Goal: Task Accomplishment & Management: Manage account settings

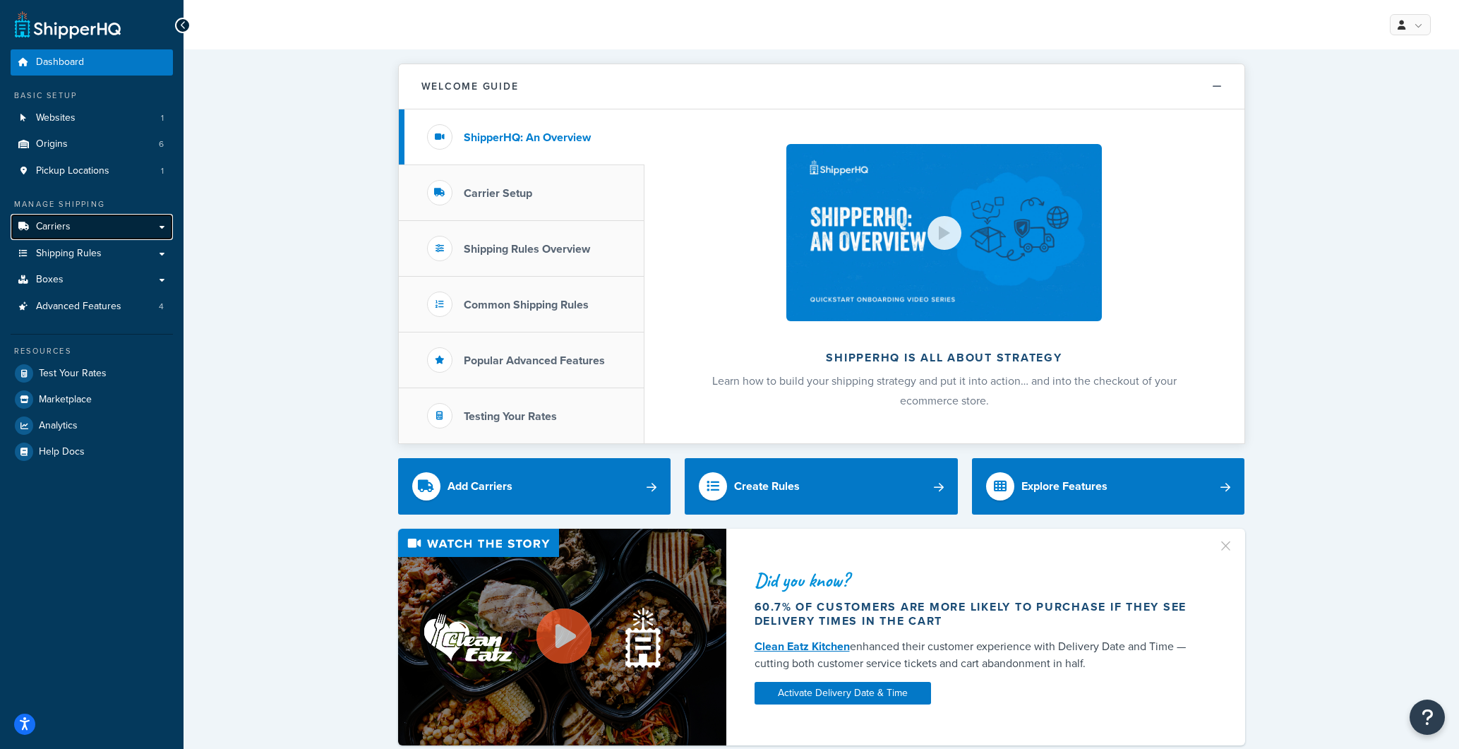
click at [42, 225] on span "Carriers" at bounding box center [53, 227] width 35 height 12
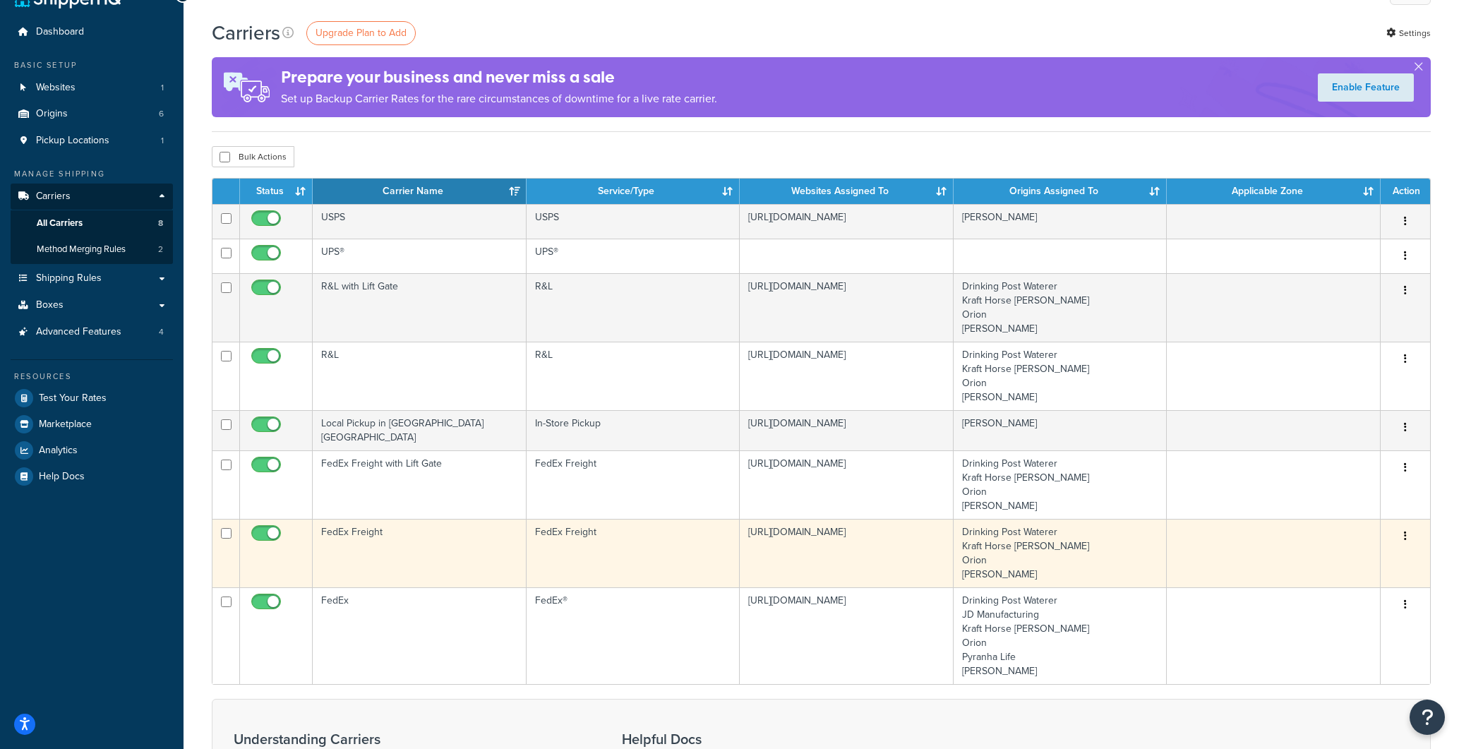
scroll to position [26, 0]
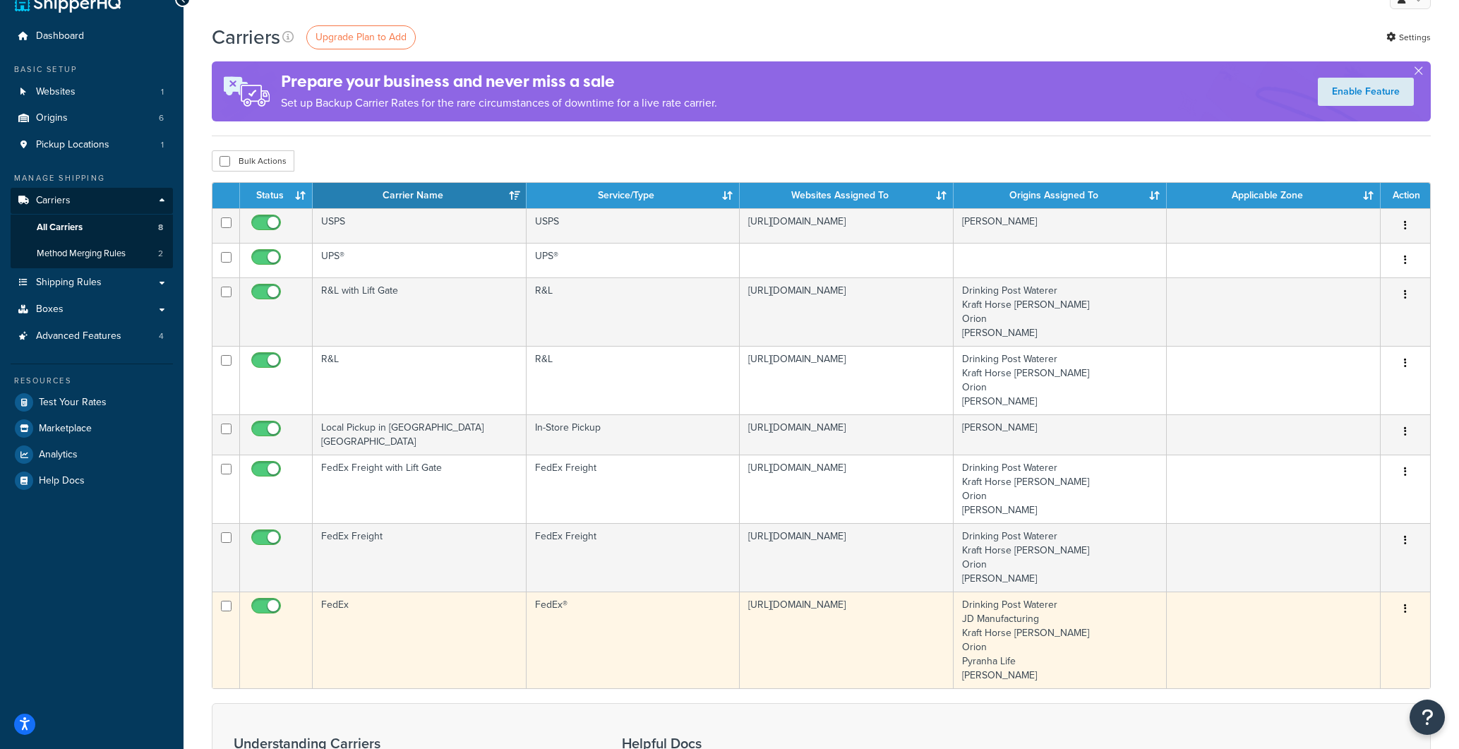
click at [1409, 604] on button "button" at bounding box center [1406, 609] width 20 height 23
click at [1327, 634] on link "Edit" at bounding box center [1349, 632] width 112 height 29
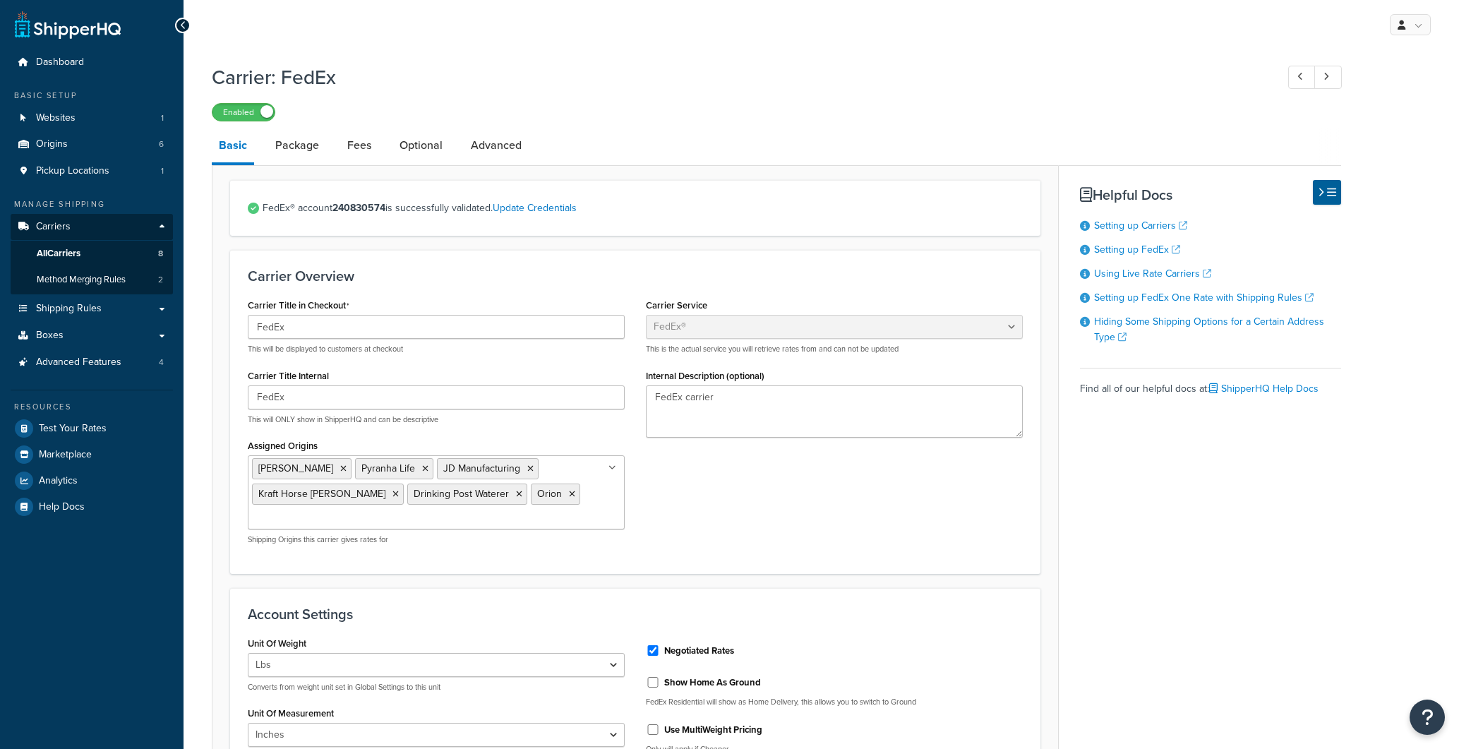
select select "fedEx"
select select "REGULAR_PICKUP"
select select "YOUR_PACKAGING"
click at [289, 146] on link "Package" at bounding box center [297, 145] width 58 height 34
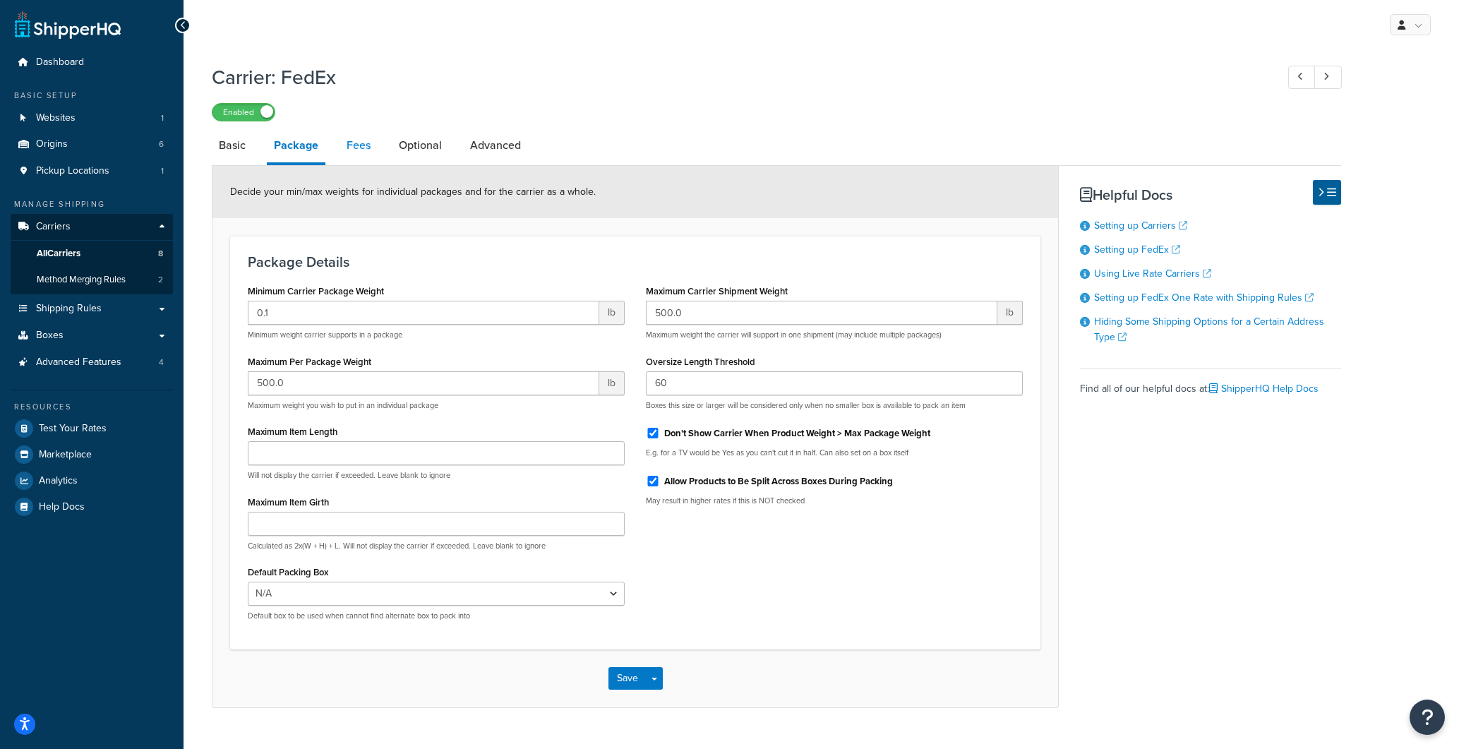
click at [350, 145] on link "Fees" at bounding box center [359, 145] width 38 height 34
select select "AFTER"
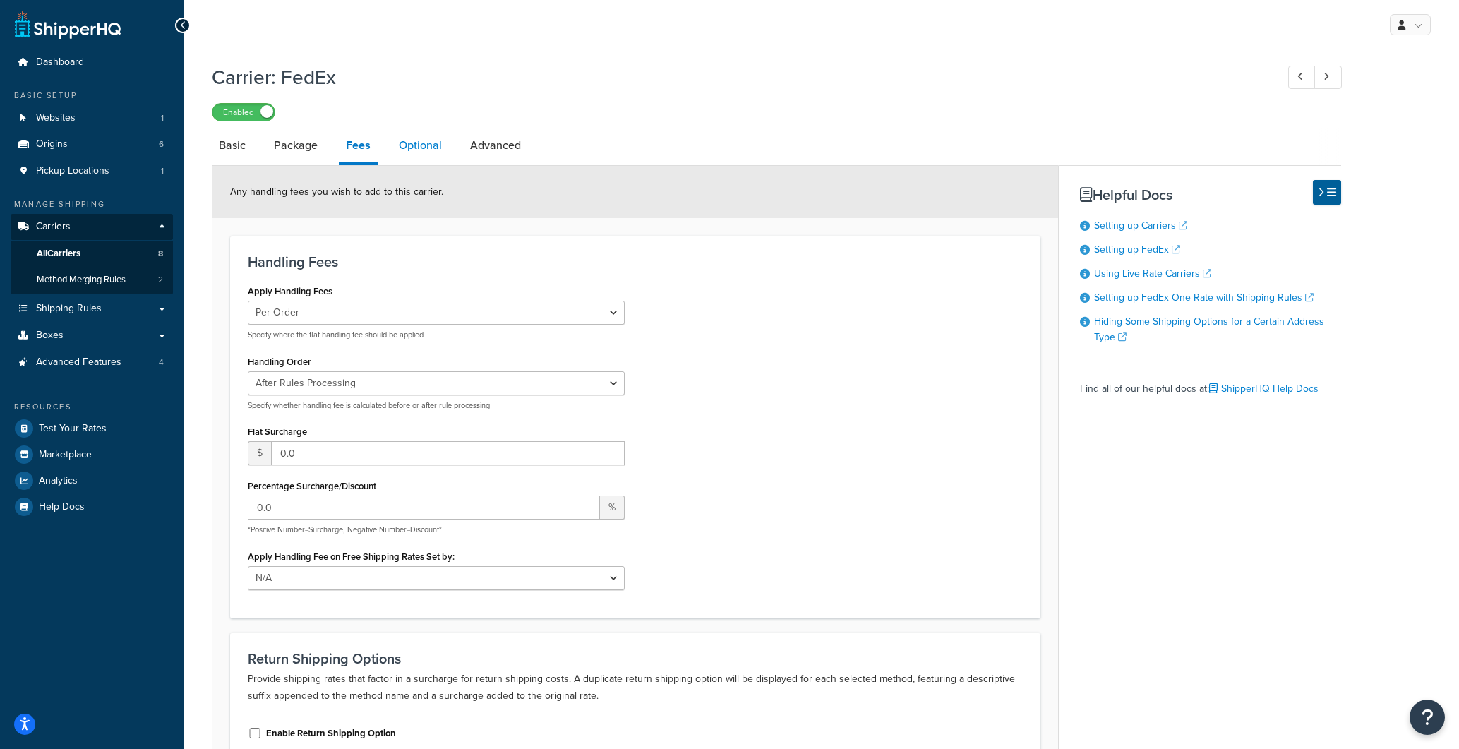
click at [424, 145] on link "Optional" at bounding box center [420, 145] width 57 height 34
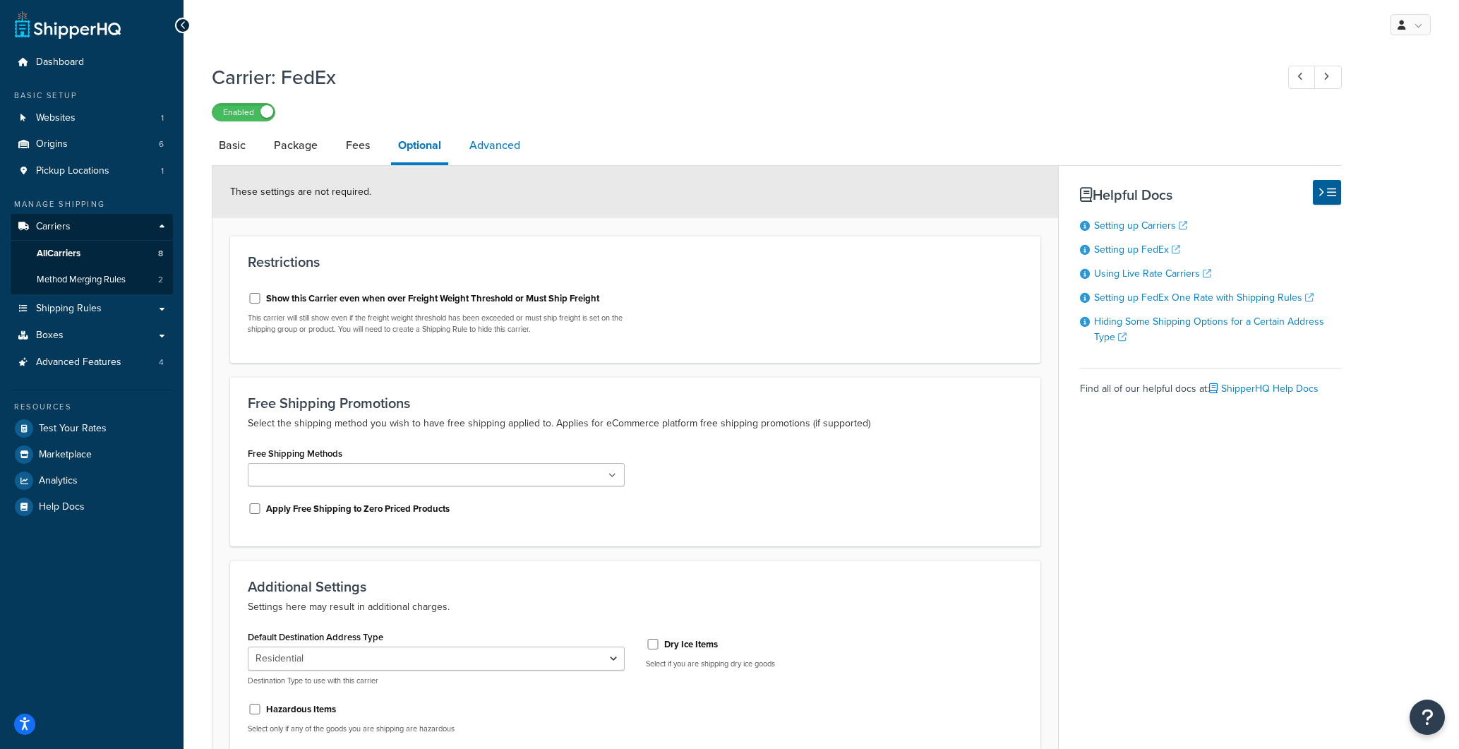
click at [484, 148] on link "Advanced" at bounding box center [494, 145] width 65 height 34
select select "false"
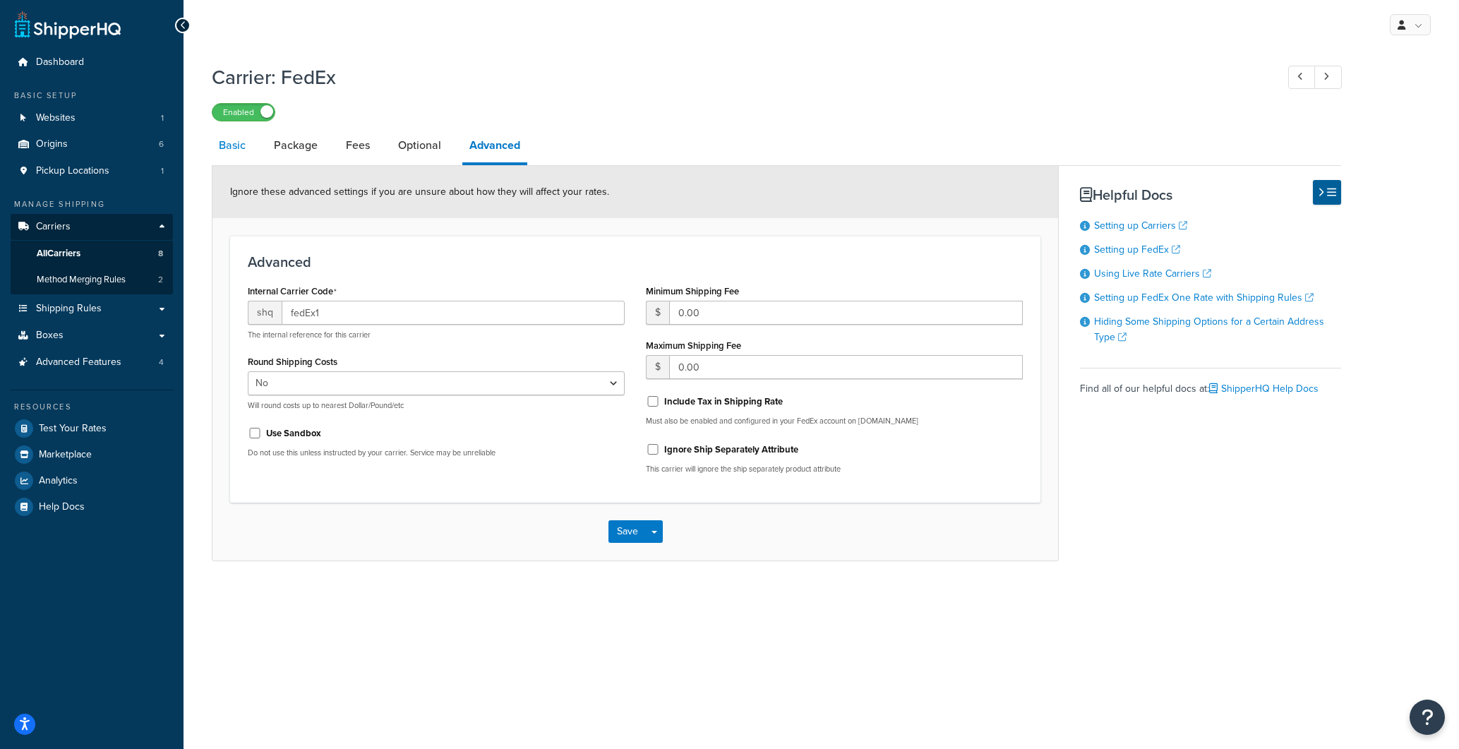
click at [227, 148] on link "Basic" at bounding box center [232, 145] width 41 height 34
select select "fedEx"
select select "REGULAR_PICKUP"
select select "YOUR_PACKAGING"
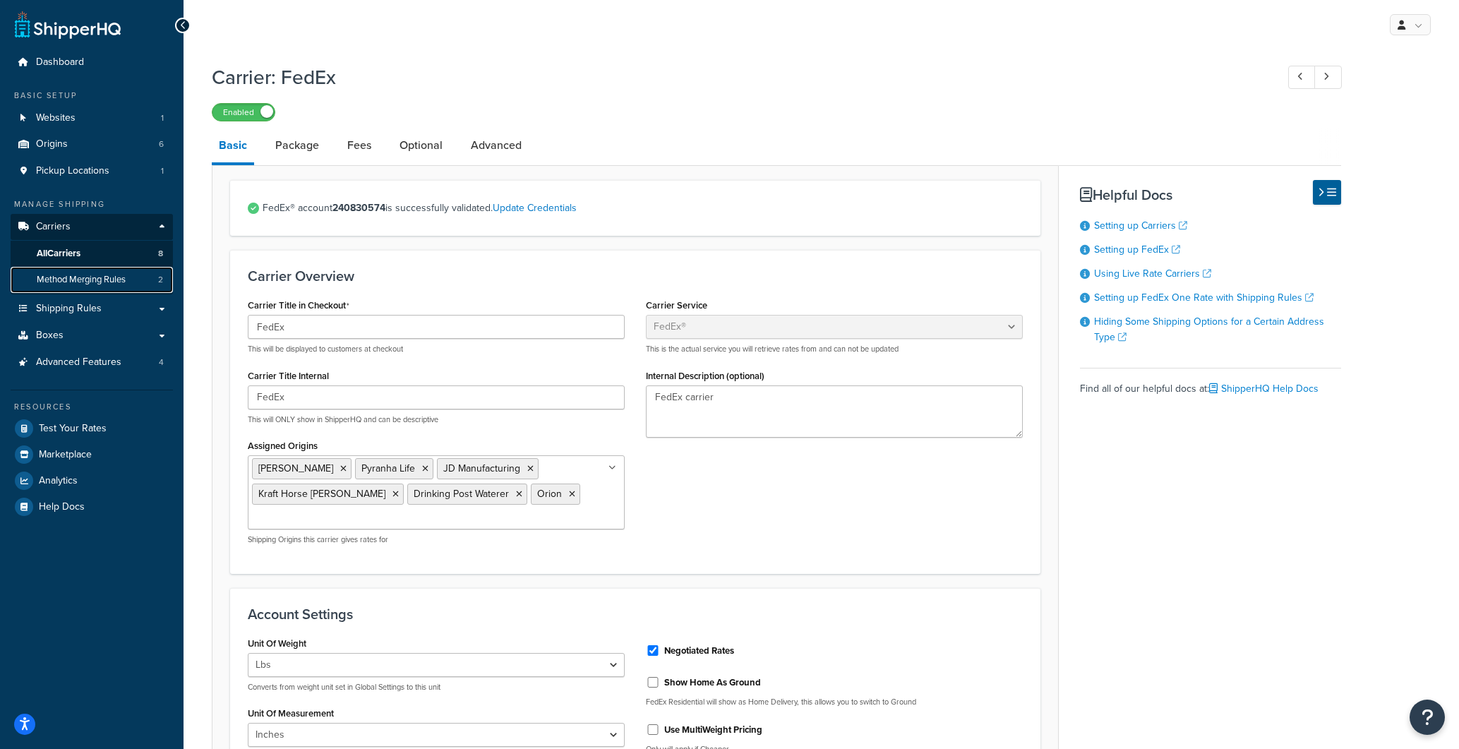
click at [52, 279] on span "Method Merging Rules" at bounding box center [81, 280] width 89 height 12
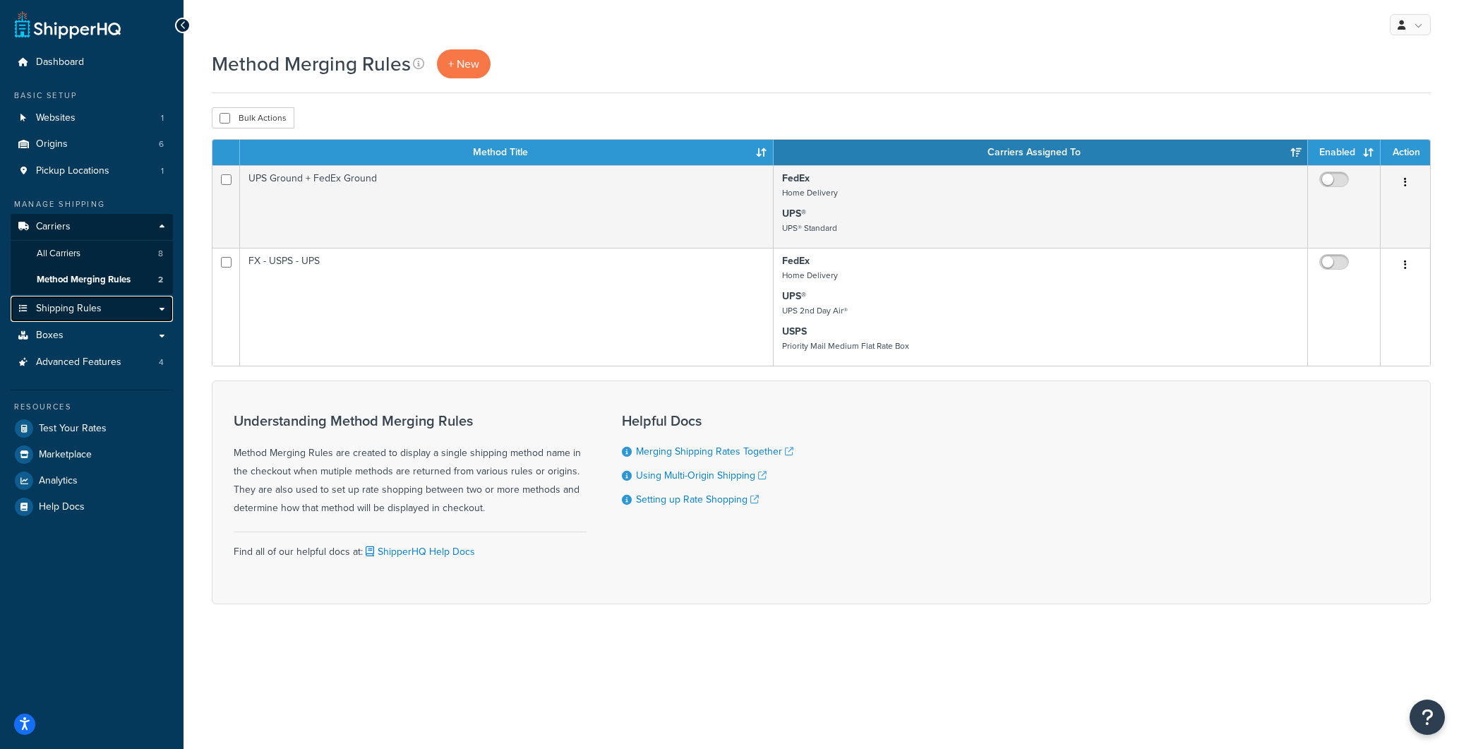
click at [86, 307] on span "Shipping Rules" at bounding box center [69, 309] width 66 height 12
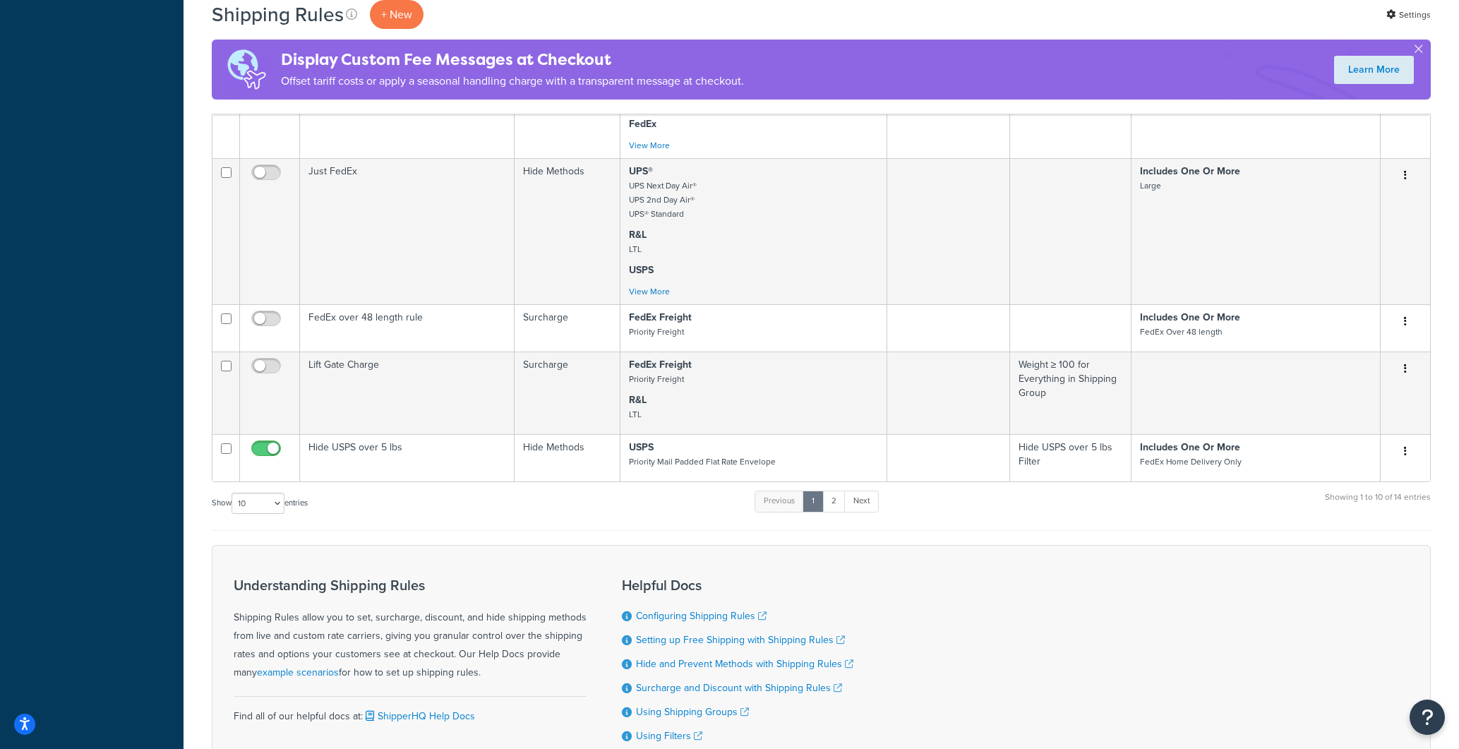
scroll to position [808, 0]
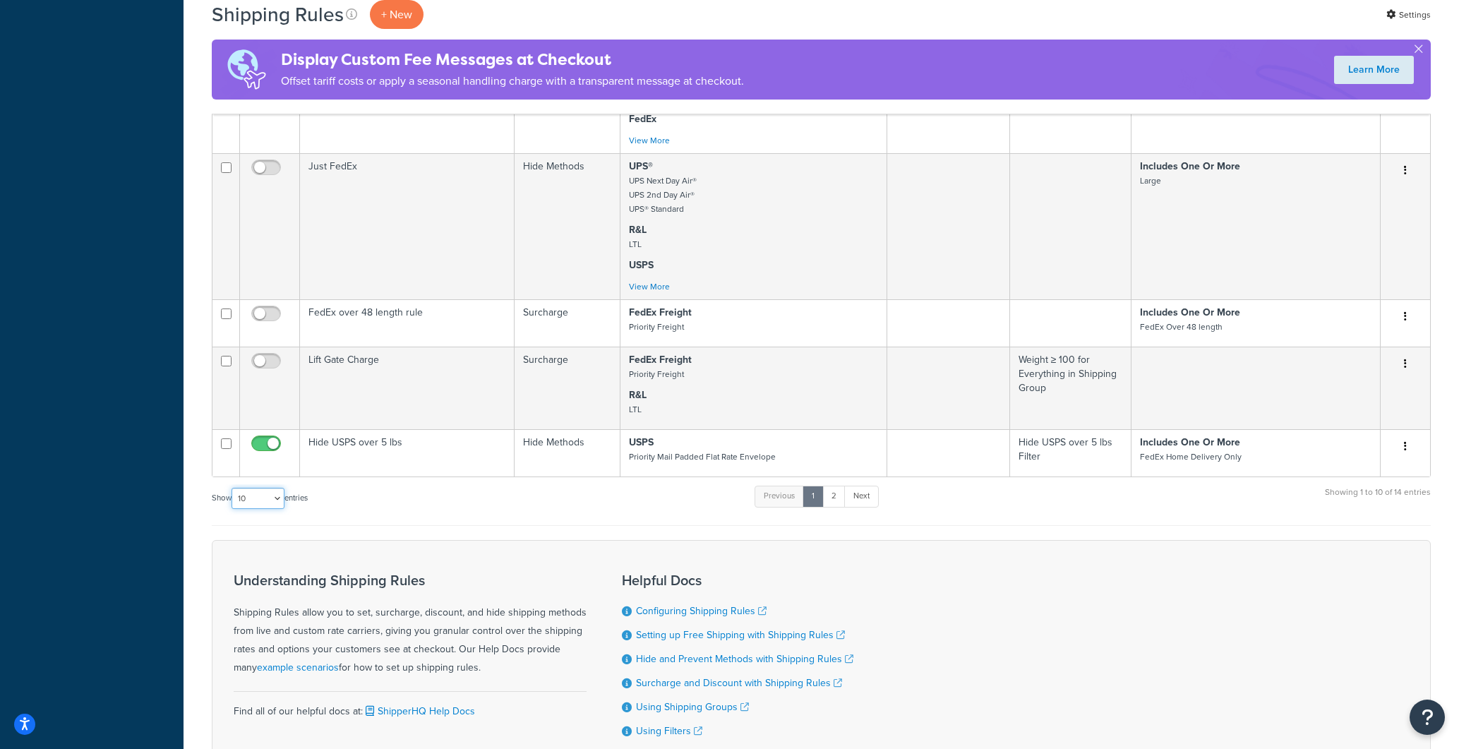
click at [257, 498] on select "10 15 25 50 100 1000" at bounding box center [258, 498] width 53 height 21
select select "25"
click at [233, 489] on select "10 15 25 50 100 1000" at bounding box center [258, 498] width 53 height 21
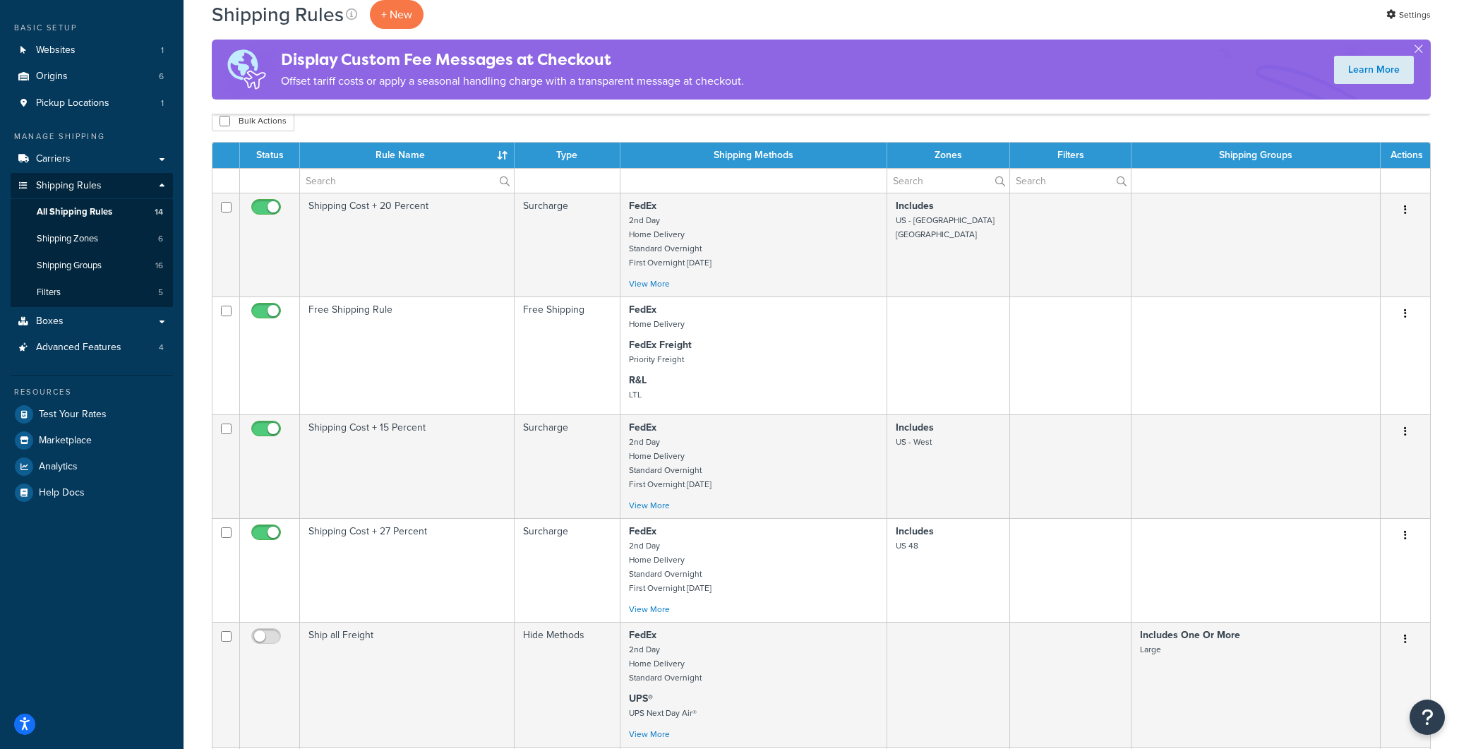
scroll to position [66, 0]
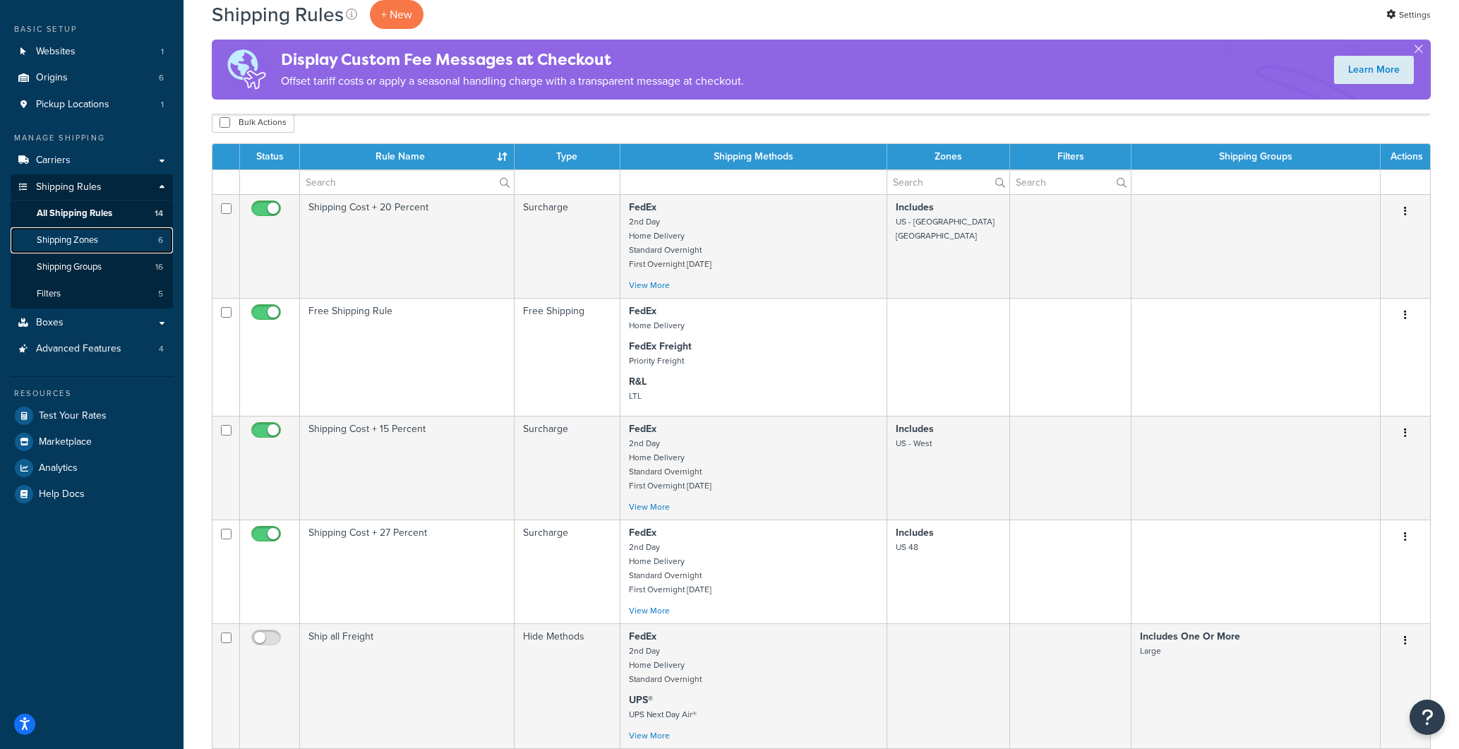
click at [65, 241] on span "Shipping Zones" at bounding box center [67, 240] width 61 height 12
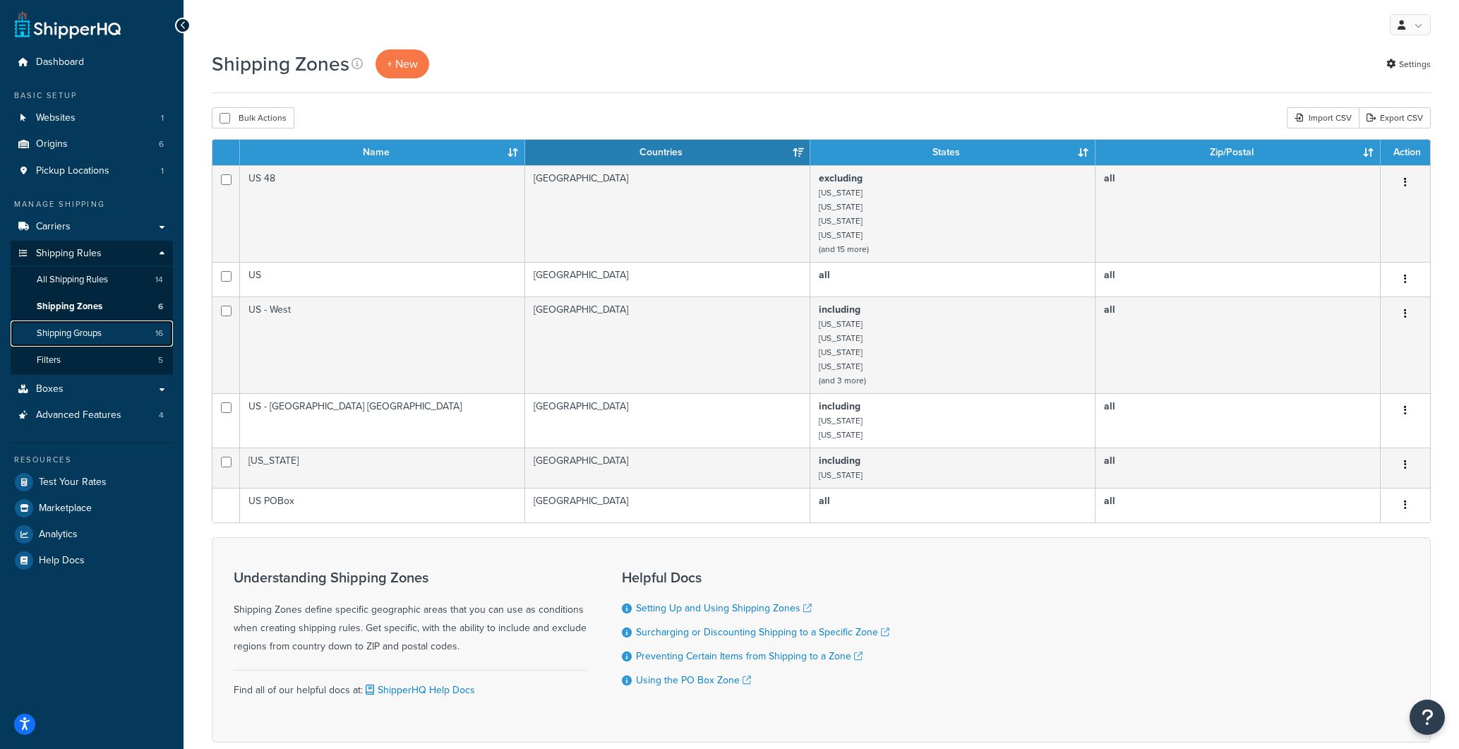
click at [60, 336] on span "Shipping Groups" at bounding box center [69, 334] width 65 height 12
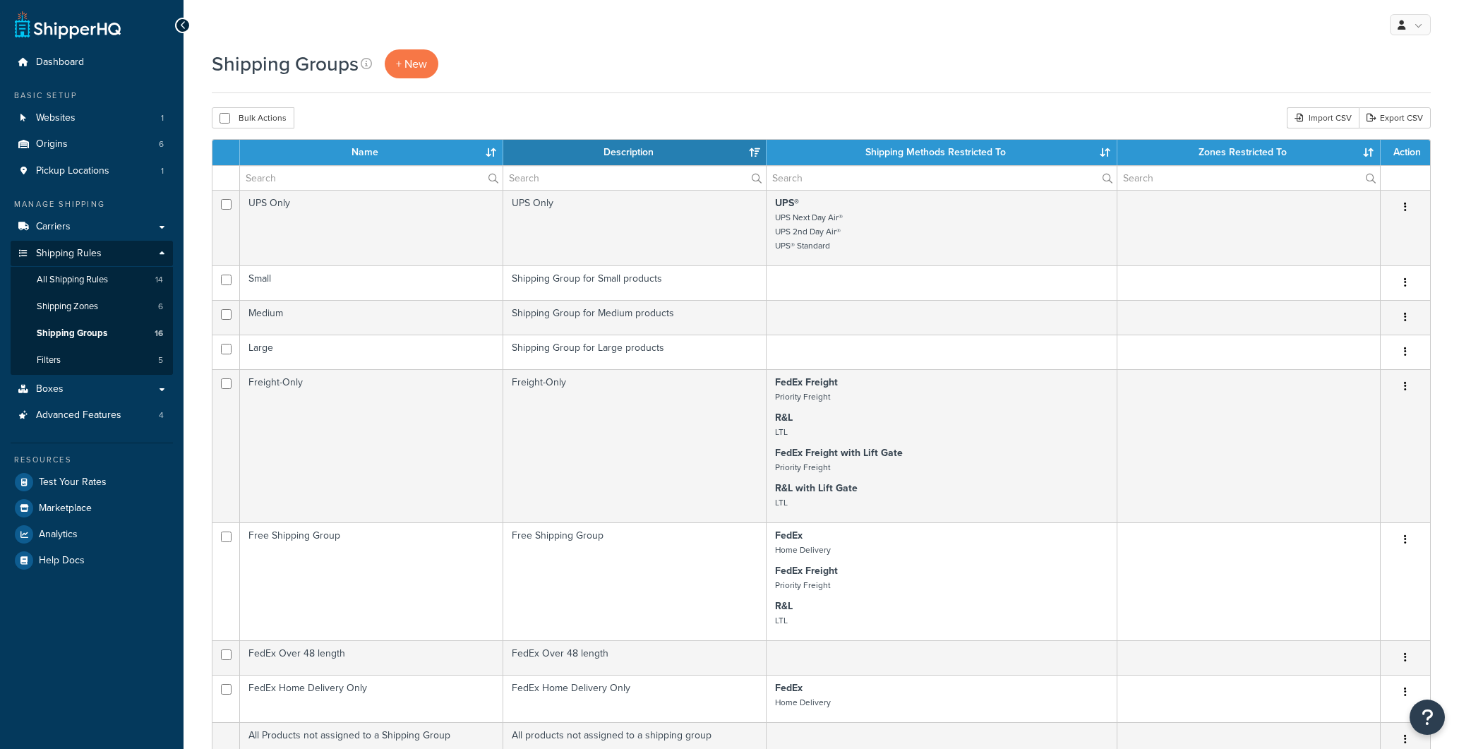
select select "15"
click at [74, 360] on link "Filters 5" at bounding box center [92, 360] width 162 height 26
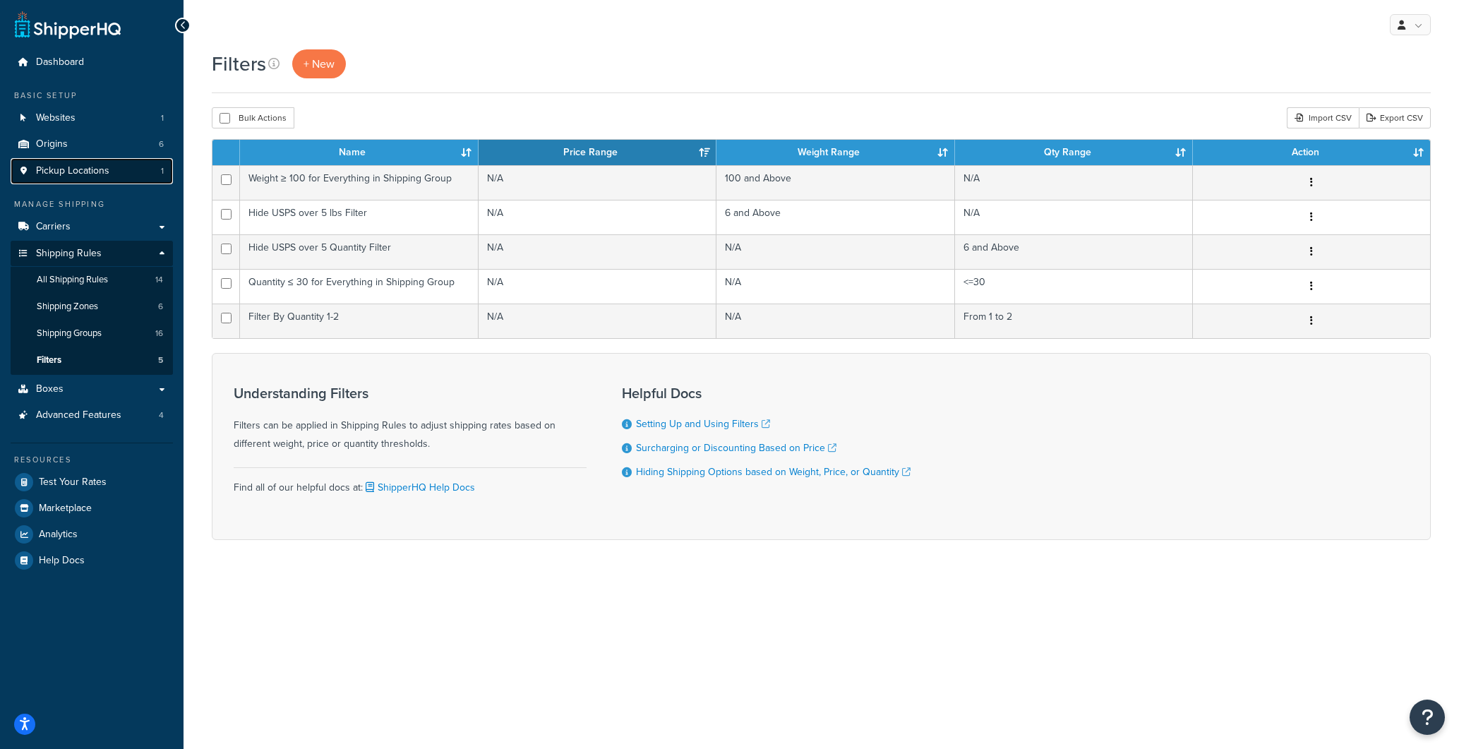
click at [80, 169] on span "Pickup Locations" at bounding box center [72, 171] width 73 height 12
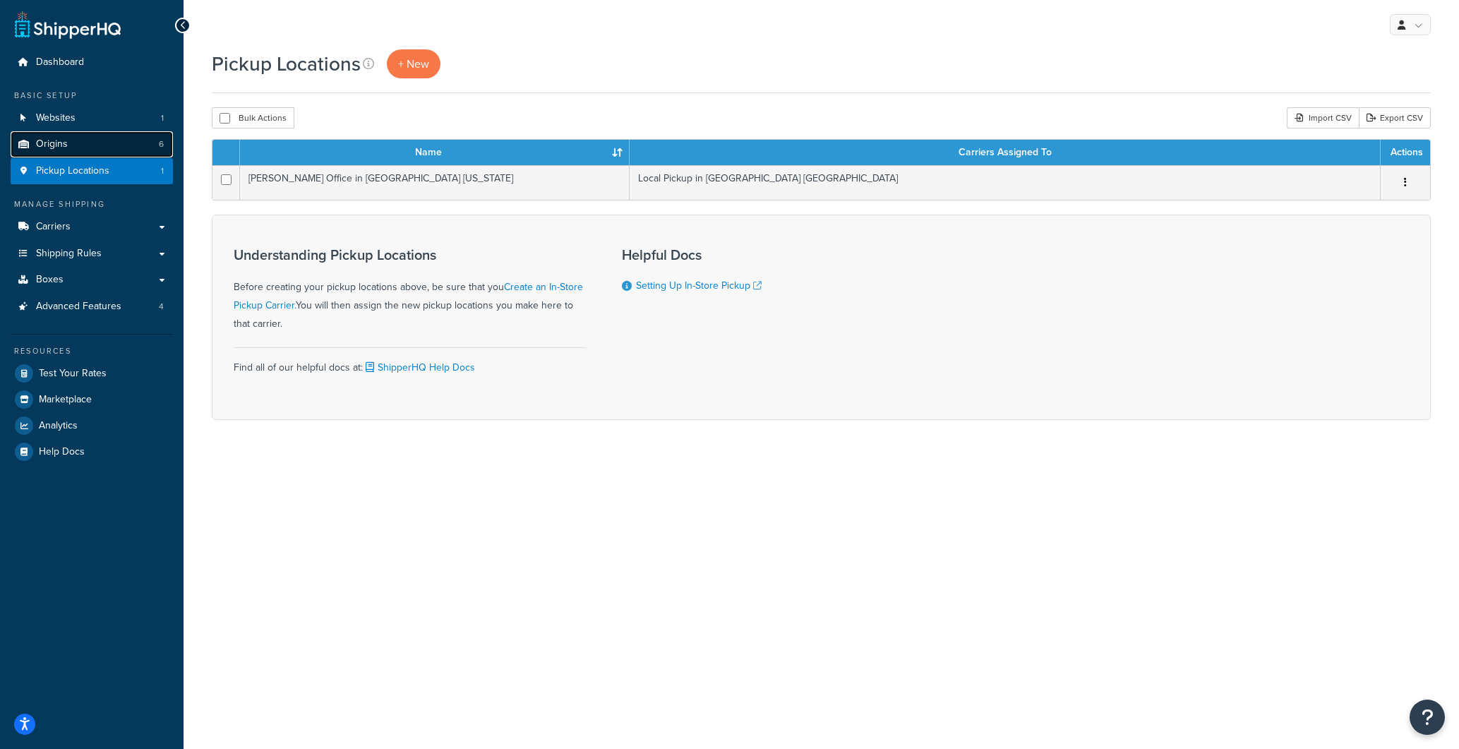
click at [42, 144] on span "Origins" at bounding box center [52, 144] width 32 height 12
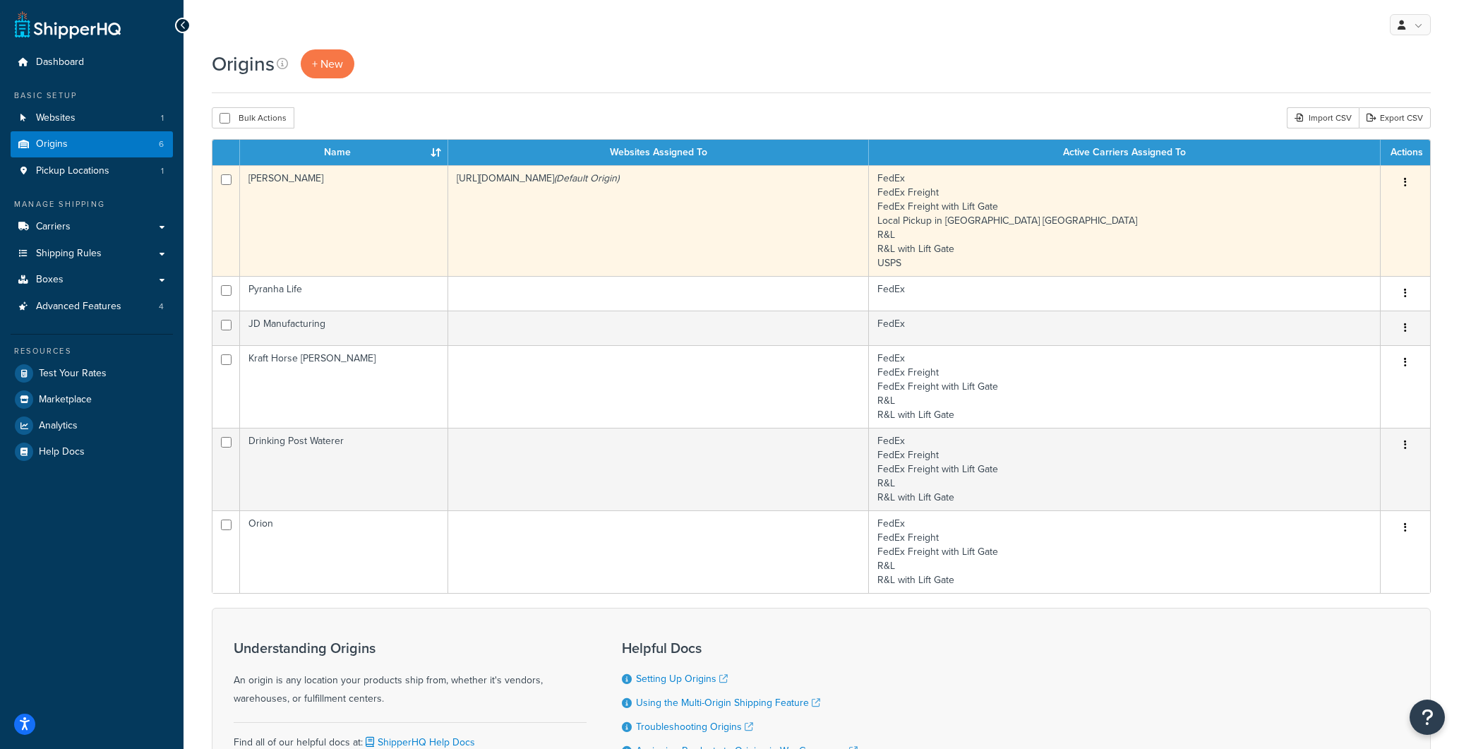
click at [1404, 183] on button "button" at bounding box center [1406, 183] width 20 height 23
click at [1337, 208] on link "Edit" at bounding box center [1359, 209] width 112 height 29
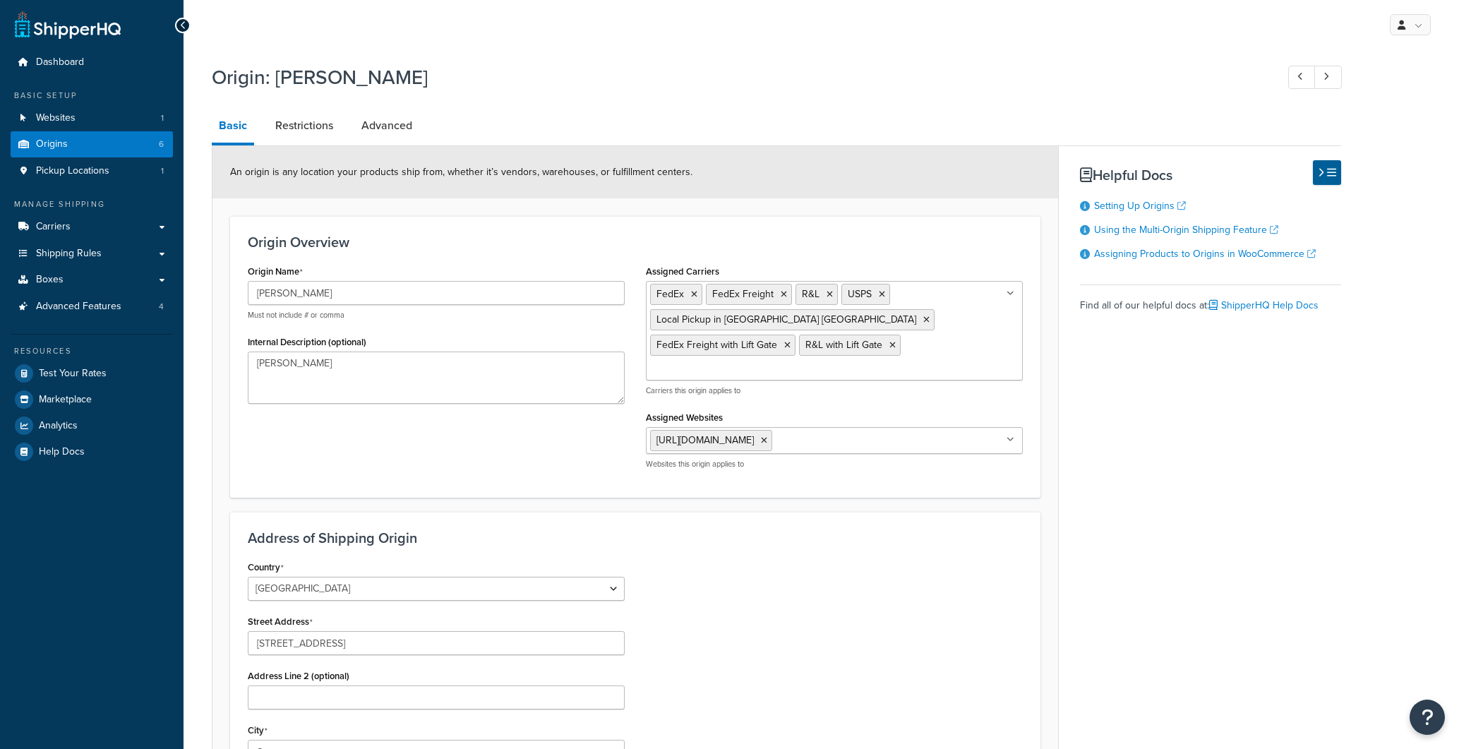
select select "35"
click at [753, 294] on span "FedEx Freight" at bounding box center [742, 294] width 61 height 15
click at [1014, 294] on icon at bounding box center [1011, 293] width 6 height 8
click at [1152, 441] on div "Basic Restrictions Advanced An origin is any location your products ship from, …" at bounding box center [777, 550] width 1130 height 883
click at [52, 227] on span "Carriers" at bounding box center [53, 227] width 35 height 12
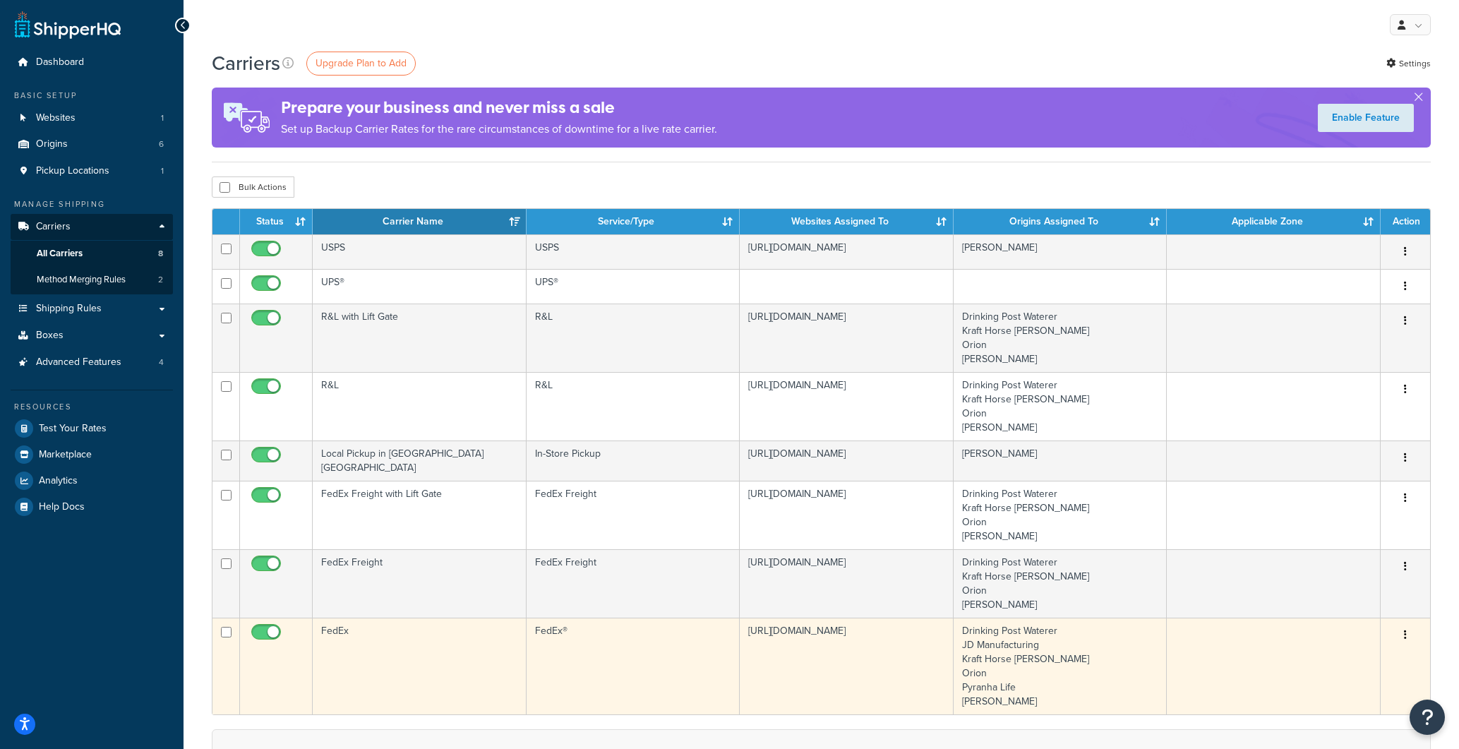
click at [1406, 630] on icon "button" at bounding box center [1405, 635] width 3 height 10
click at [1333, 658] on link "Edit" at bounding box center [1349, 658] width 112 height 29
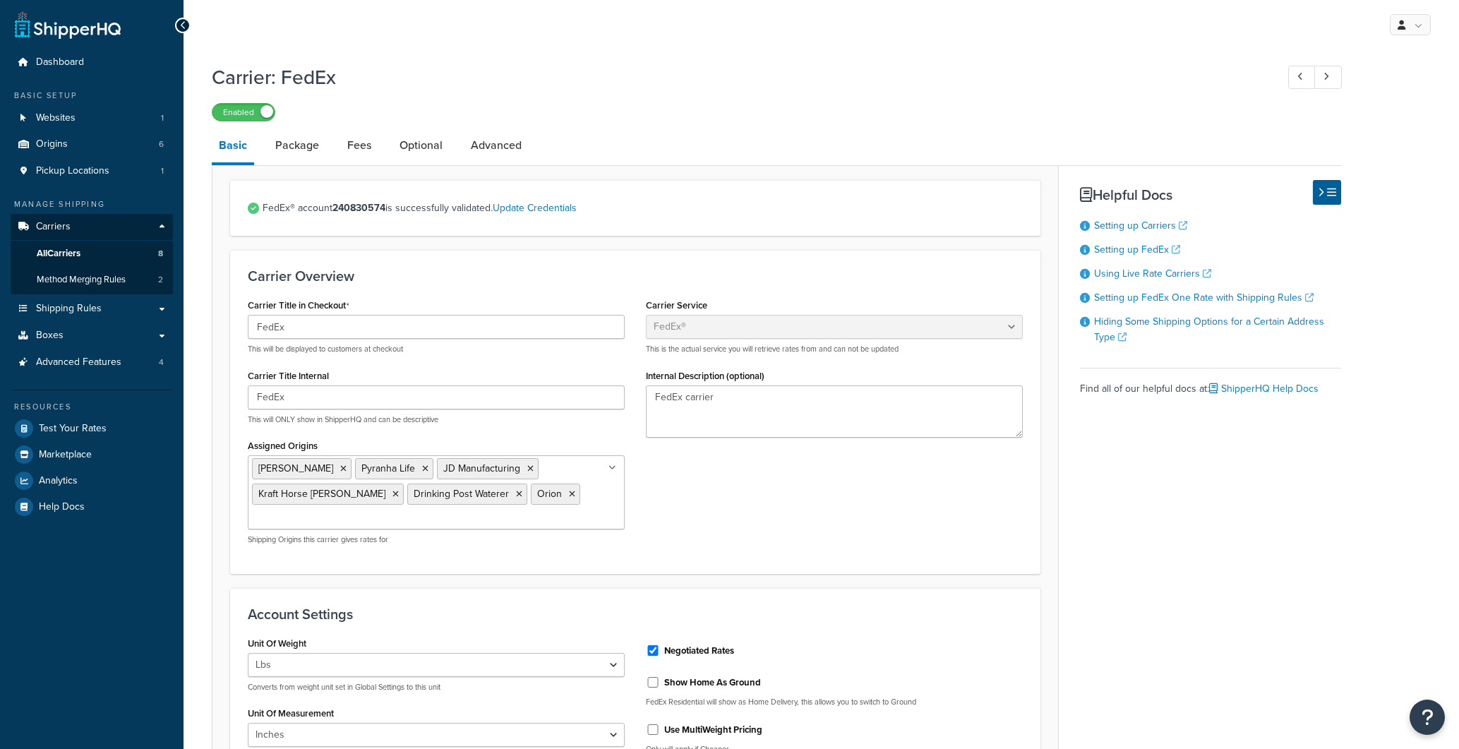
select select "fedEx"
select select "REGULAR_PICKUP"
select select "YOUR_PACKAGING"
